Goal: Information Seeking & Learning: Learn about a topic

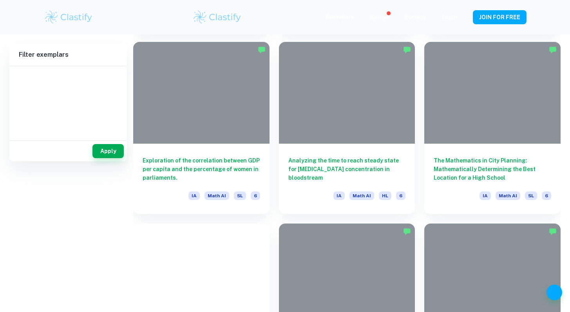
type input "Math AI"
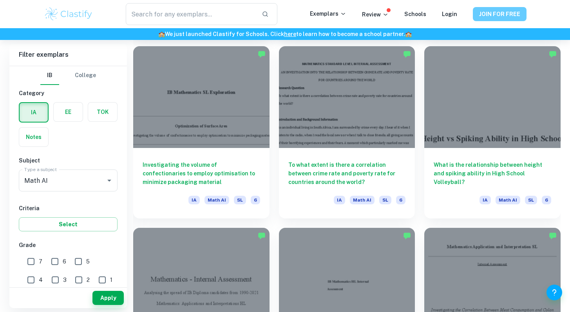
scroll to position [1842, 0]
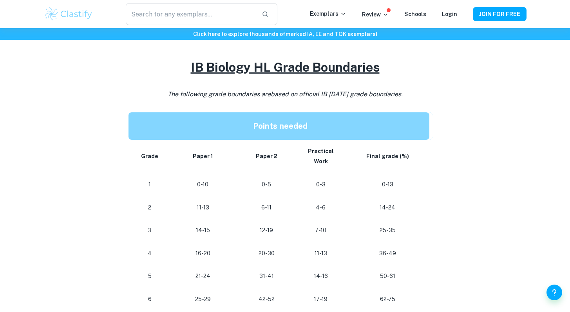
scroll to position [425, 0]
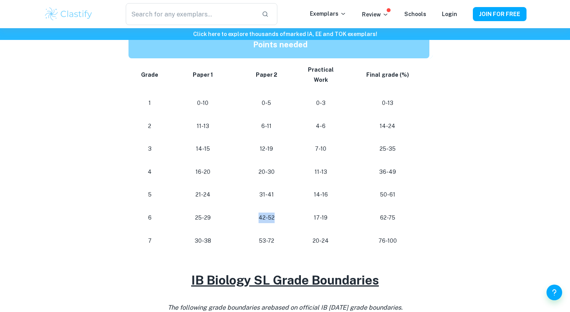
drag, startPoint x: 259, startPoint y: 218, endPoint x: 282, endPoint y: 218, distance: 23.1
click at [282, 218] on p "42-52" at bounding box center [266, 218] width 45 height 11
click at [281, 218] on p "42-52" at bounding box center [266, 218] width 45 height 11
drag, startPoint x: 267, startPoint y: 220, endPoint x: 279, endPoint y: 220, distance: 12.1
click at [279, 220] on p "42-52" at bounding box center [266, 218] width 45 height 11
